Goal: Subscribe to service/newsletter

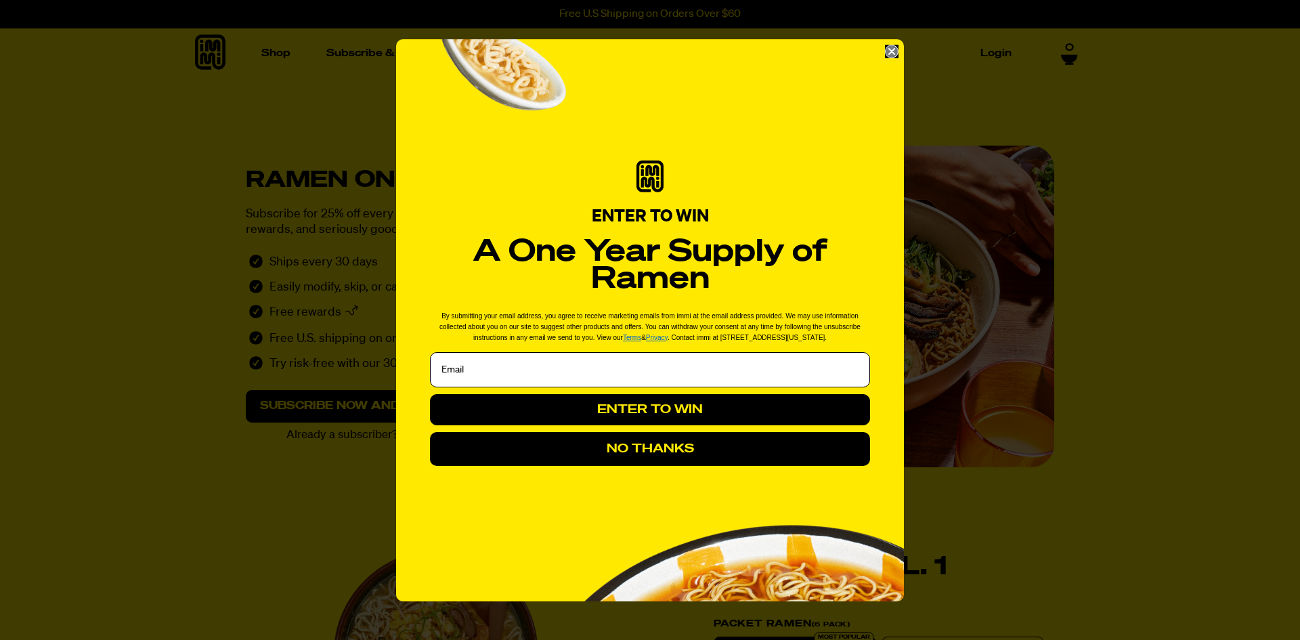
click at [892, 52] on icon "Close dialog" at bounding box center [891, 51] width 5 height 5
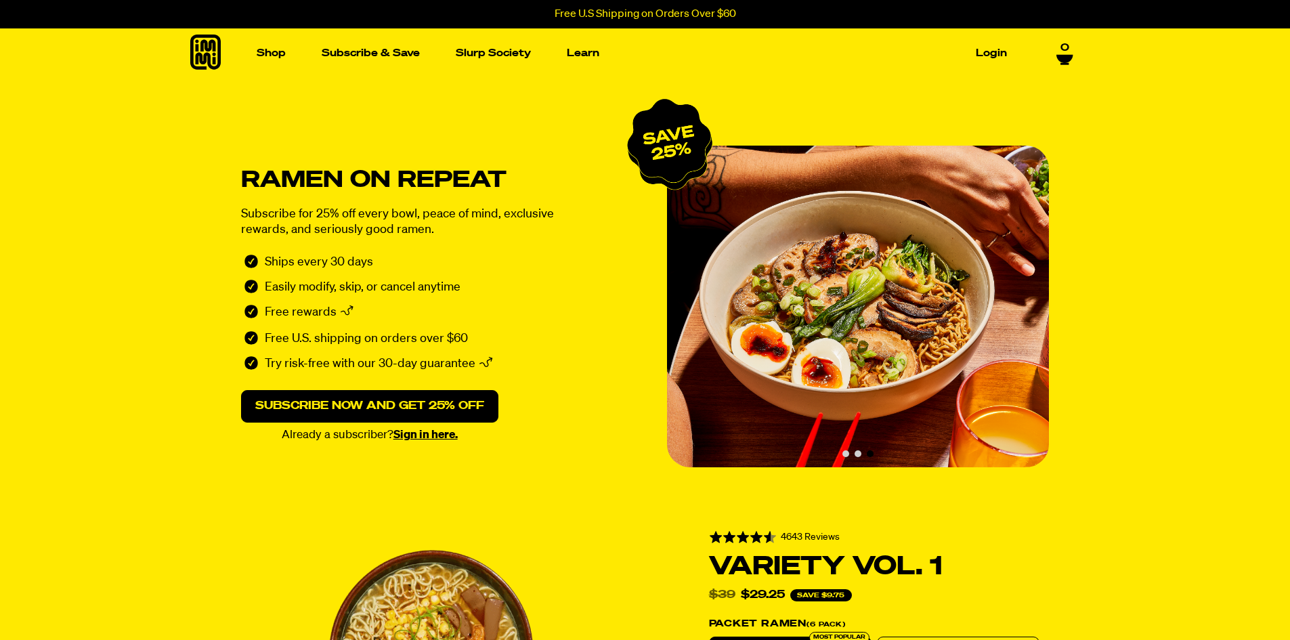
click at [1170, 220] on section "Ramen on repeat Subscribe for 25% off every bowl, peace of mind, exclusive rewa…" at bounding box center [645, 291] width 1290 height 427
click at [848, 454] on button "Carousel pagination" at bounding box center [845, 453] width 7 height 7
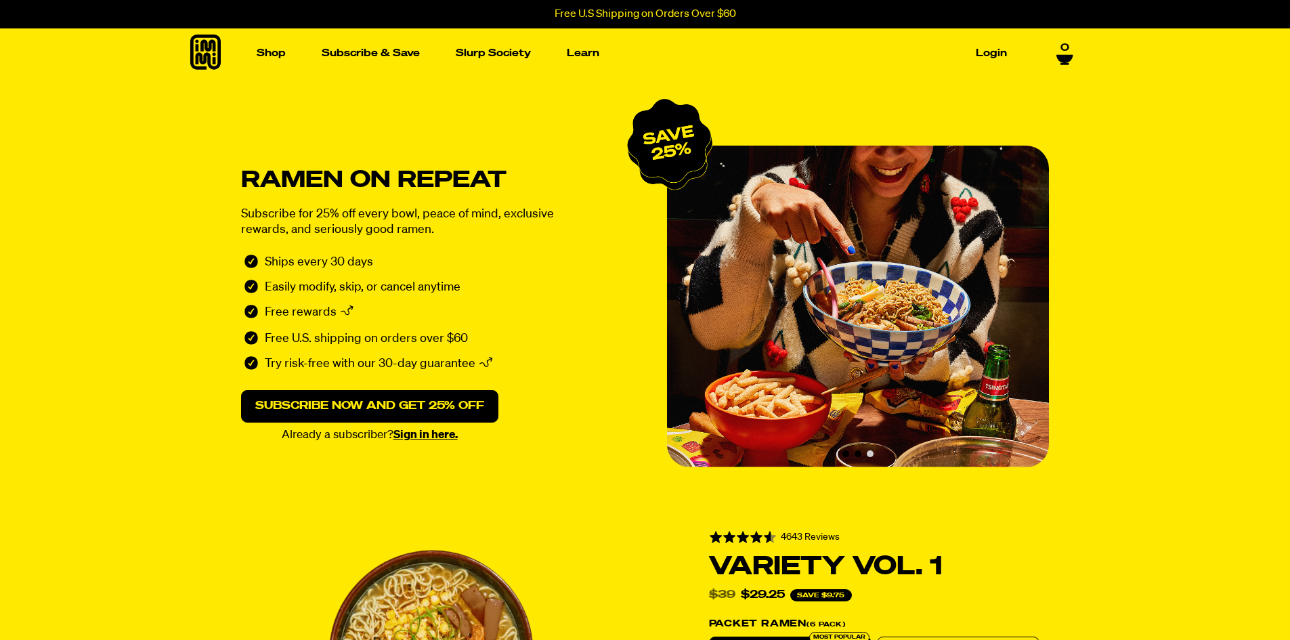
click at [856, 456] on button "Carousel pagination" at bounding box center [857, 453] width 7 height 7
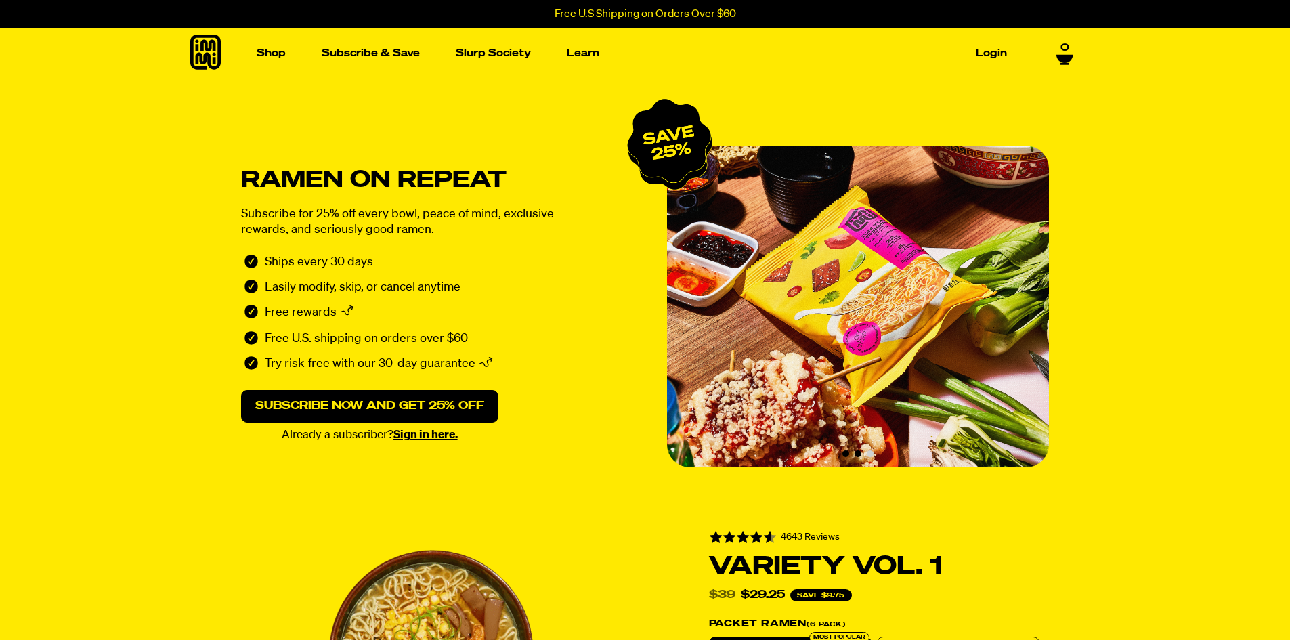
click at [844, 456] on button "Carousel pagination" at bounding box center [845, 453] width 7 height 7
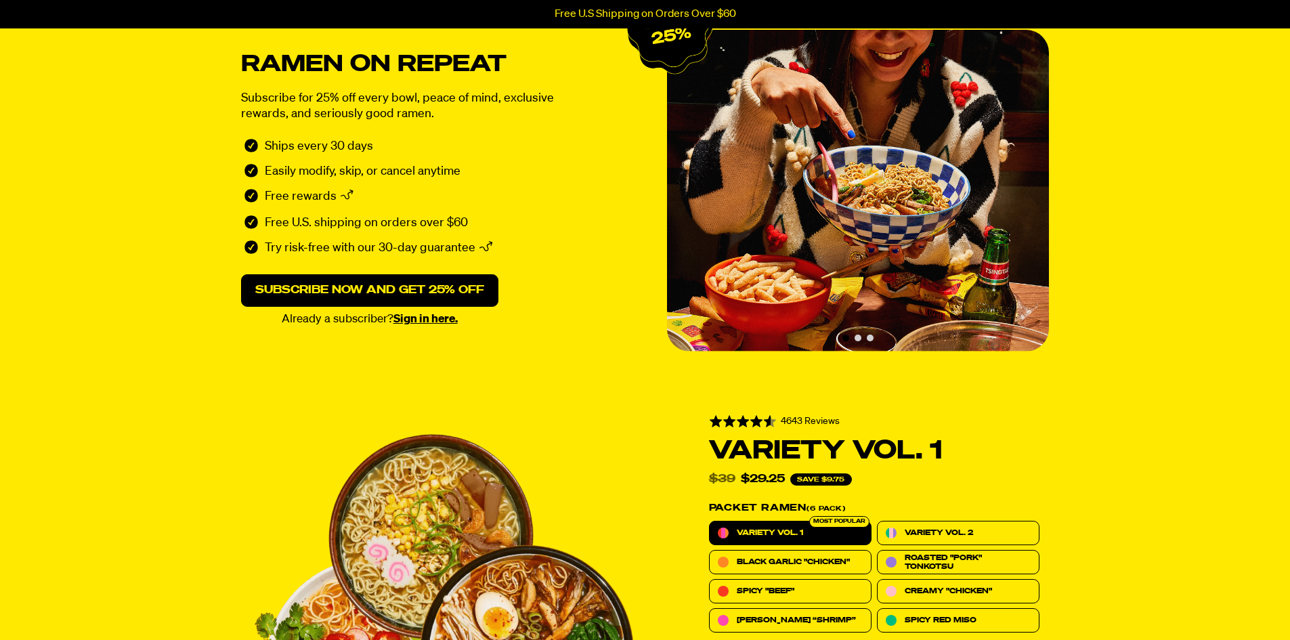
scroll to position [474, 0]
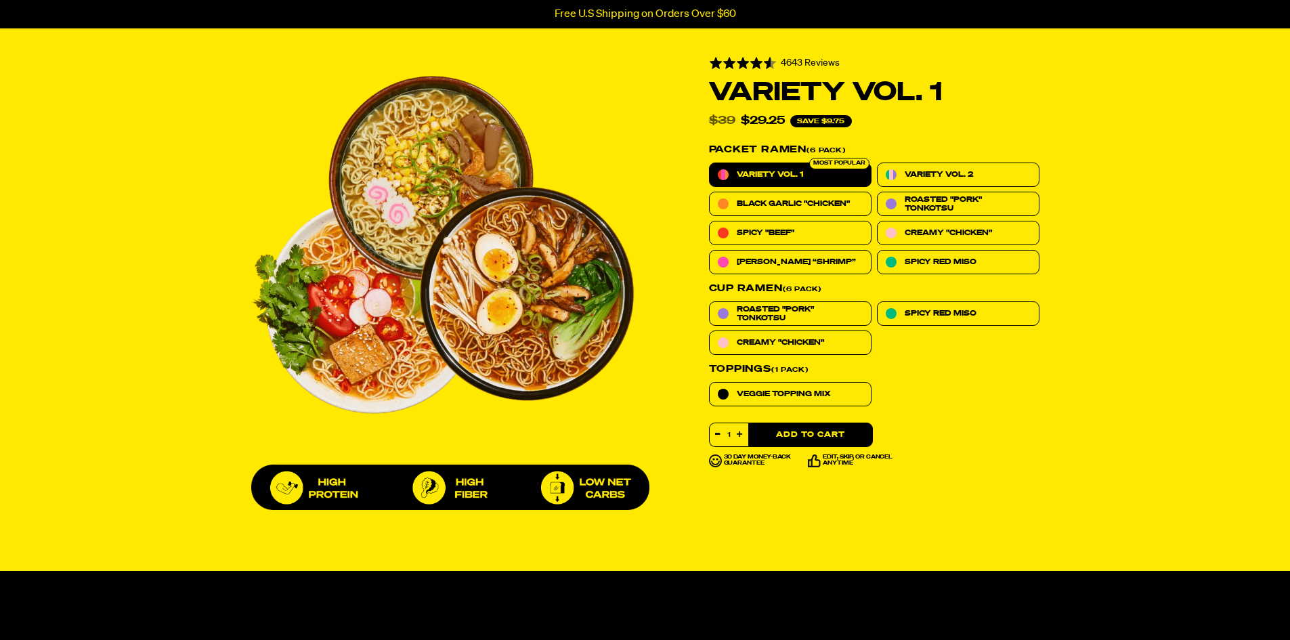
click at [840, 424] on button "Add to Cart" at bounding box center [810, 434] width 125 height 24
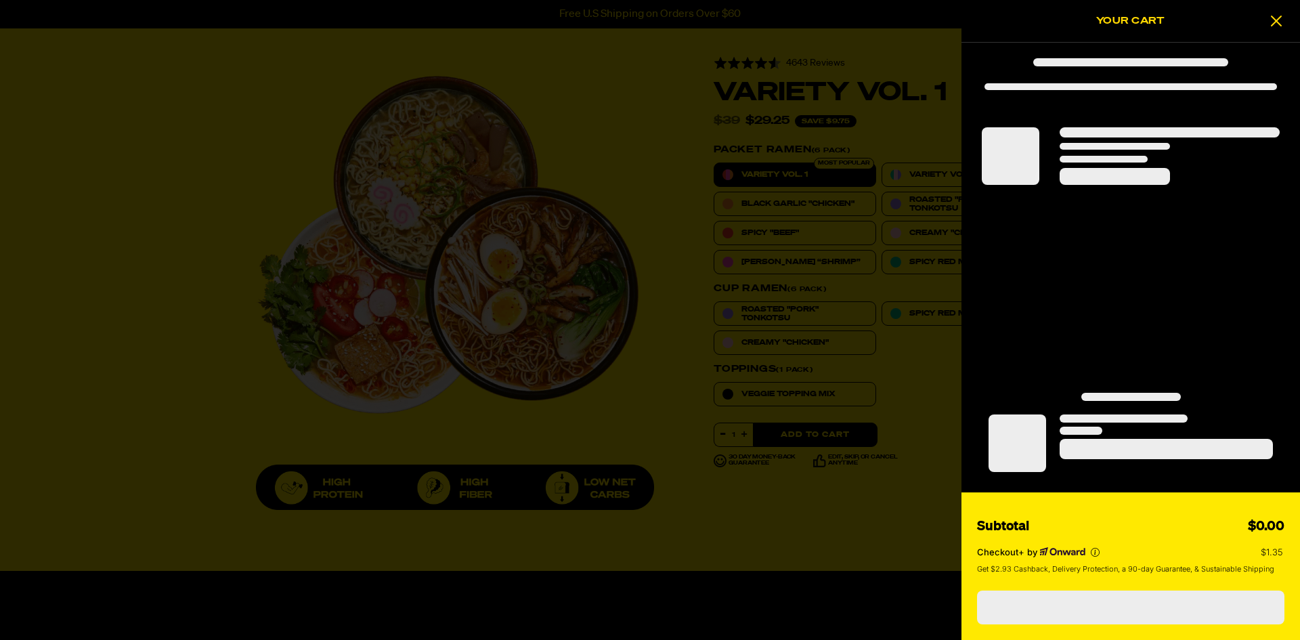
select select "Every 30 Days"
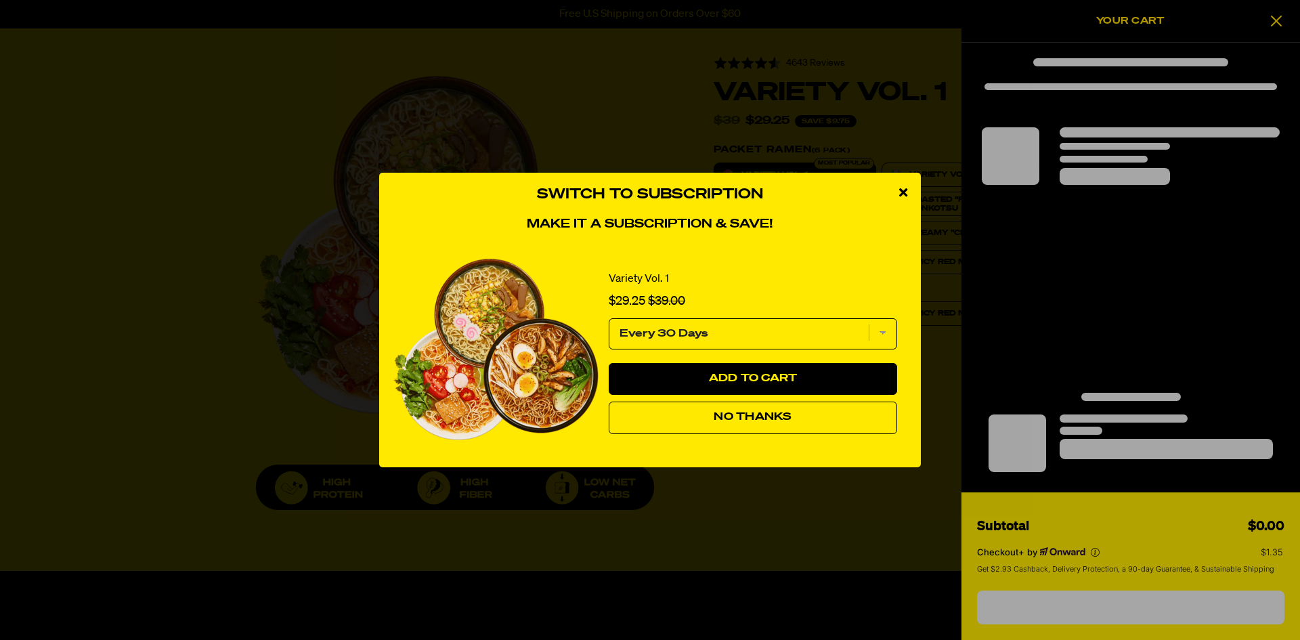
select select "1991016499"
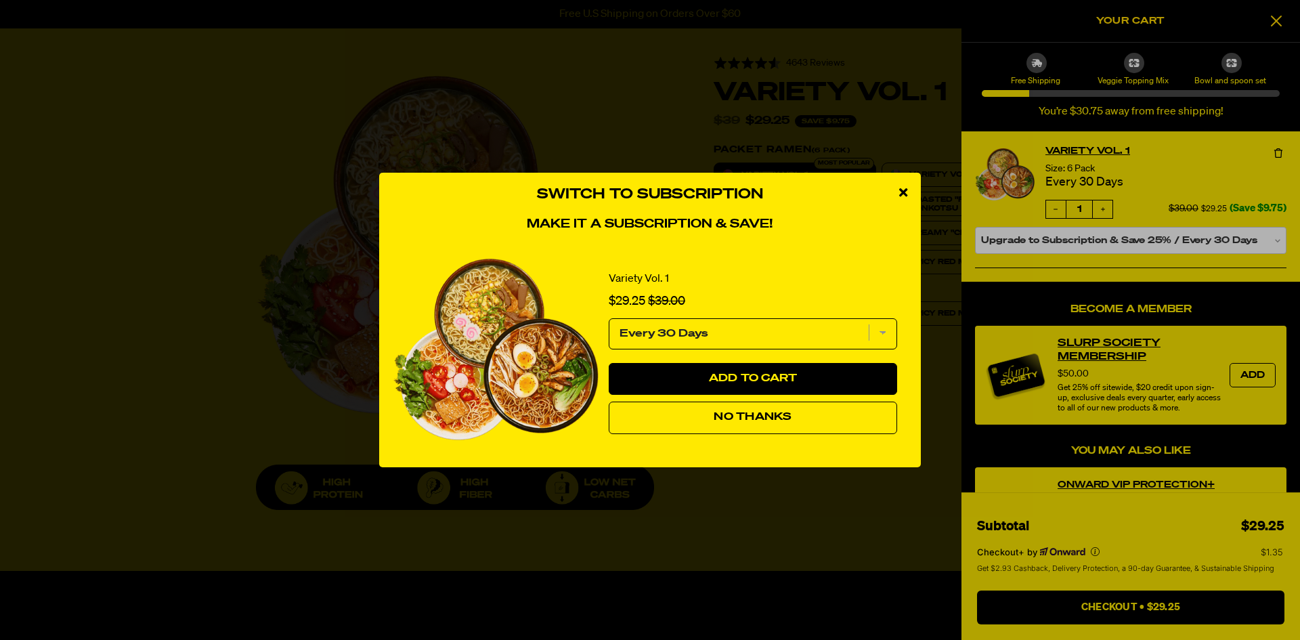
click at [903, 193] on icon "close modal" at bounding box center [903, 192] width 8 height 12
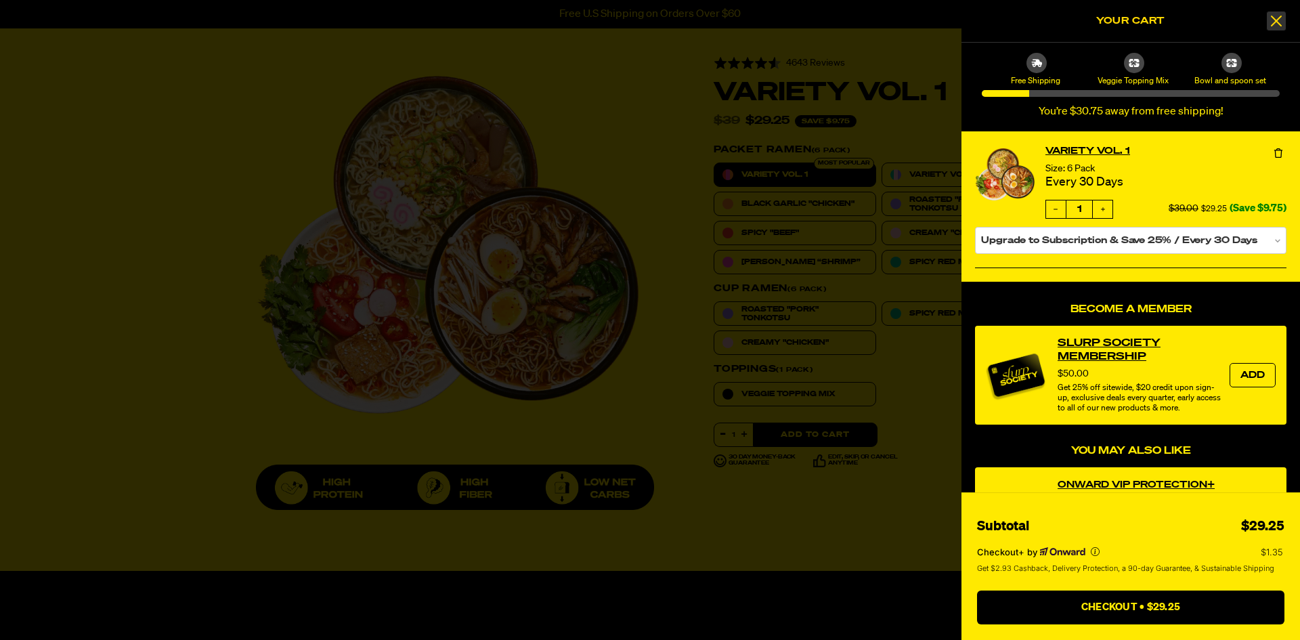
click at [1281, 19] on icon at bounding box center [1276, 21] width 14 height 16
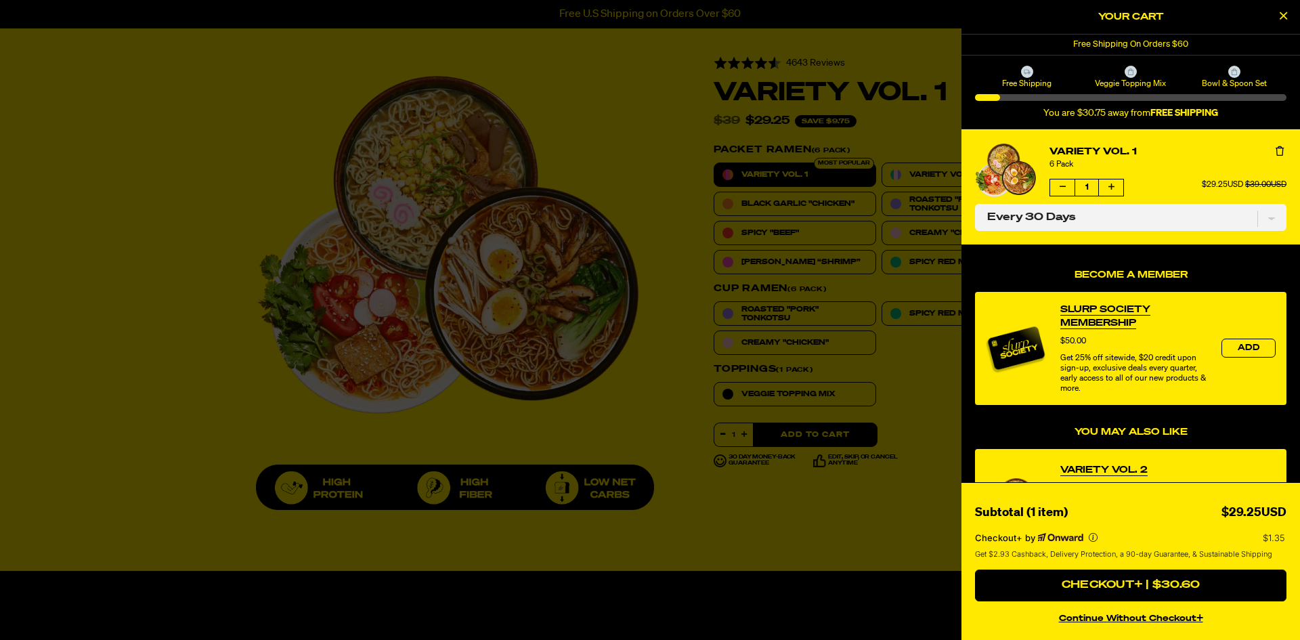
click at [1280, 19] on icon "Close Cart" at bounding box center [1282, 15] width 7 height 12
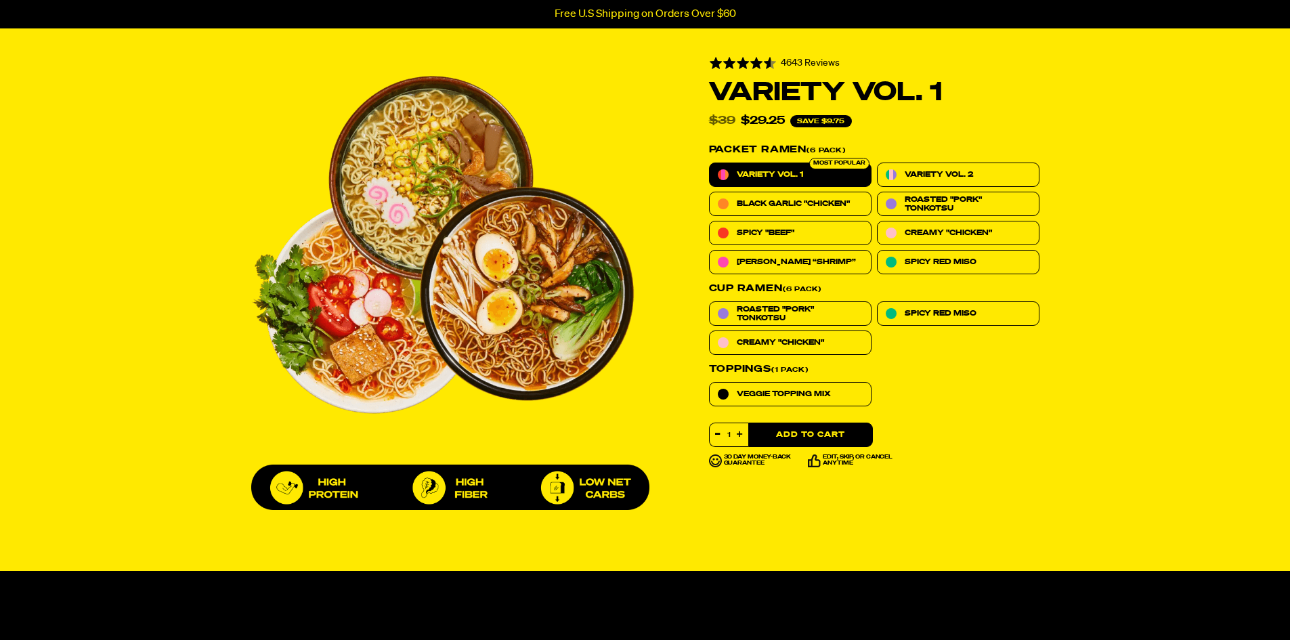
click at [1115, 365] on div "Rated 4.6 out of 5 4643 Reviews Based on 4643 reviews Variety Vol. 1 Rated 4.6 …" at bounding box center [645, 284] width 975 height 463
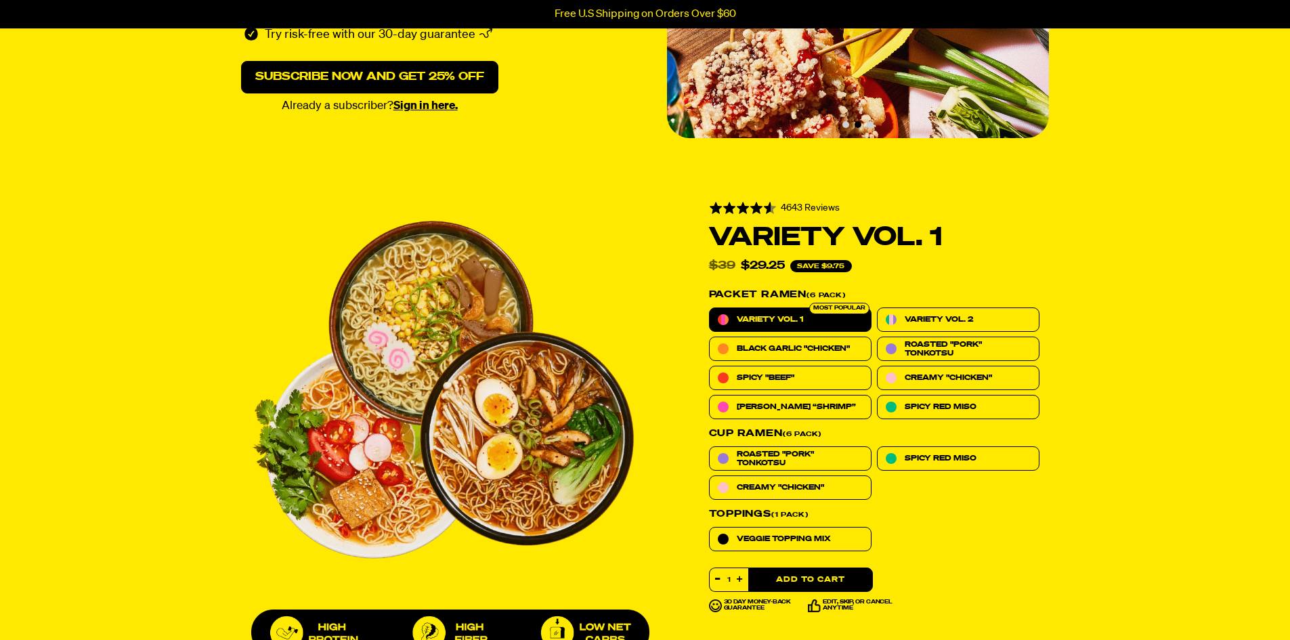
scroll to position [0, 0]
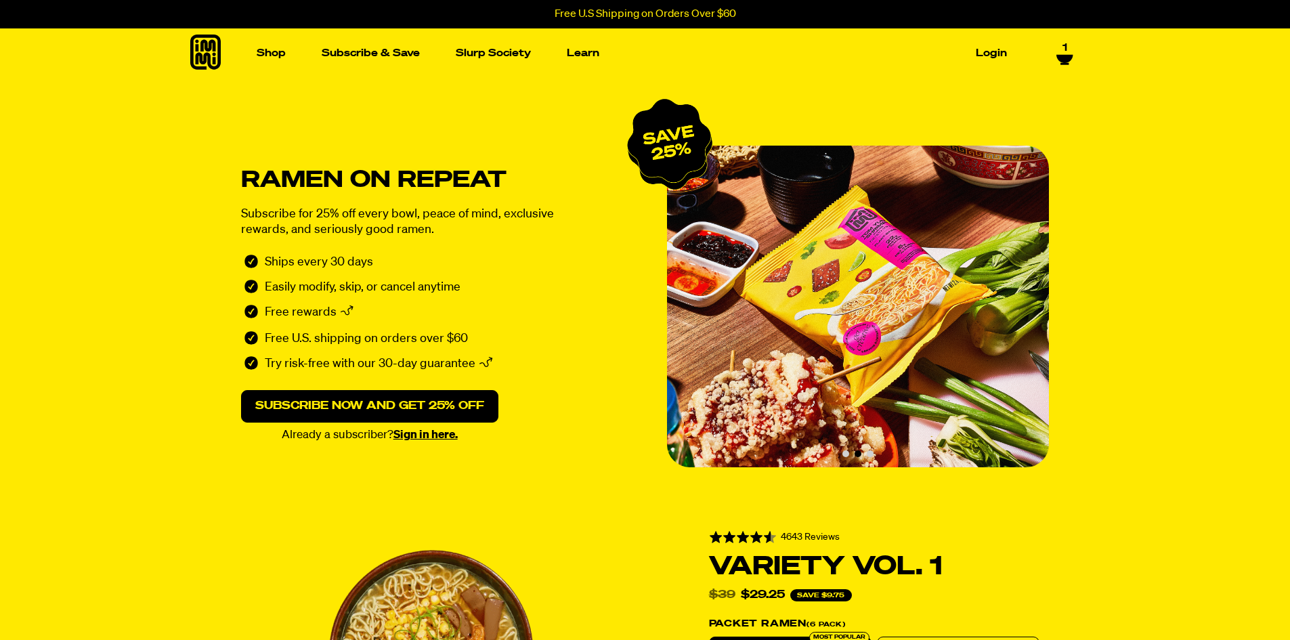
click at [1112, 216] on div "Ramen on repeat Subscribe for 25% off every bowl, peace of mind, exclusive rewa…" at bounding box center [645, 307] width 975 height 322
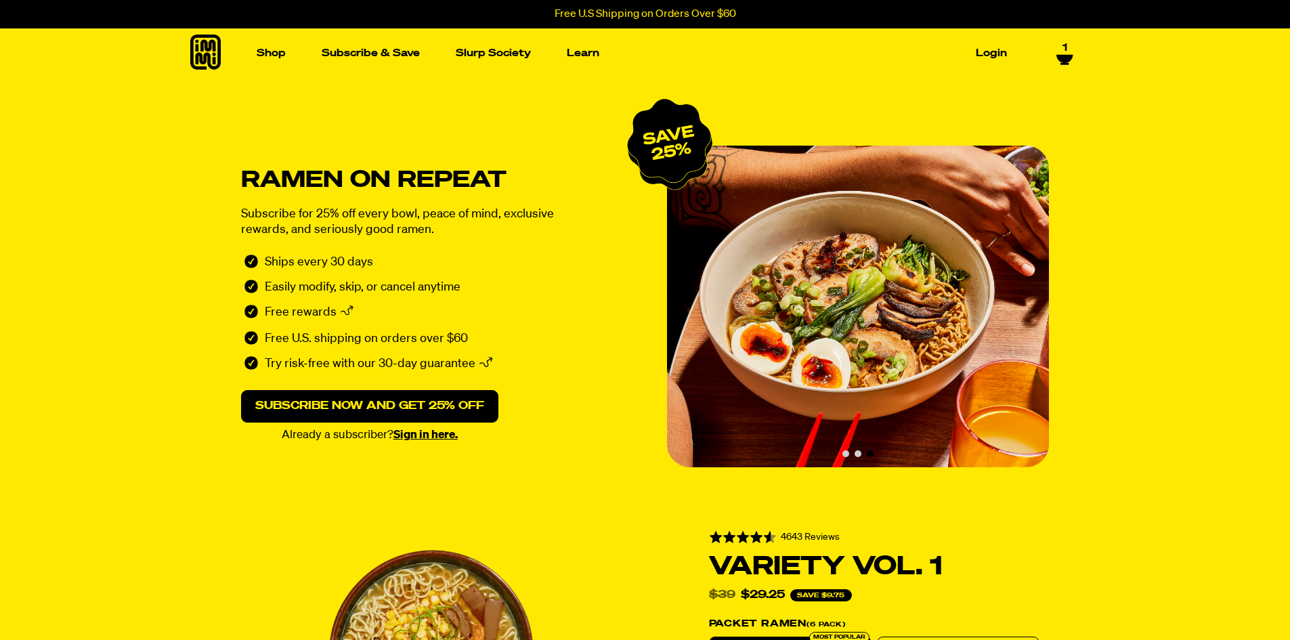
click at [1220, 287] on section "Ramen on repeat Subscribe for 25% off every bowl, peace of mind, exclusive rewa…" at bounding box center [645, 291] width 1290 height 427
